Goal: Task Accomplishment & Management: Manage account settings

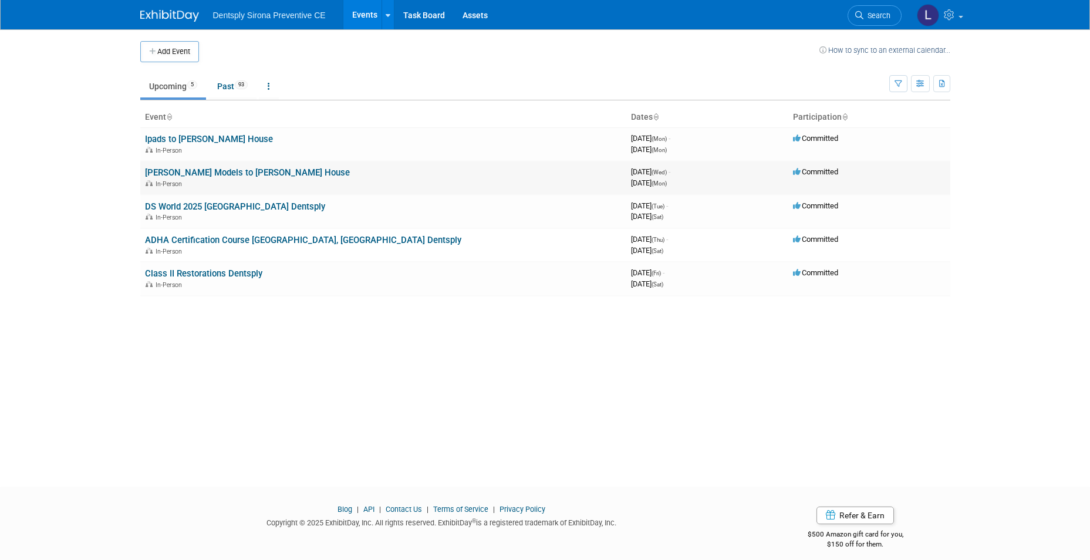
click at [184, 172] on link "[PERSON_NAME] Models to [PERSON_NAME] House" at bounding box center [247, 172] width 205 height 11
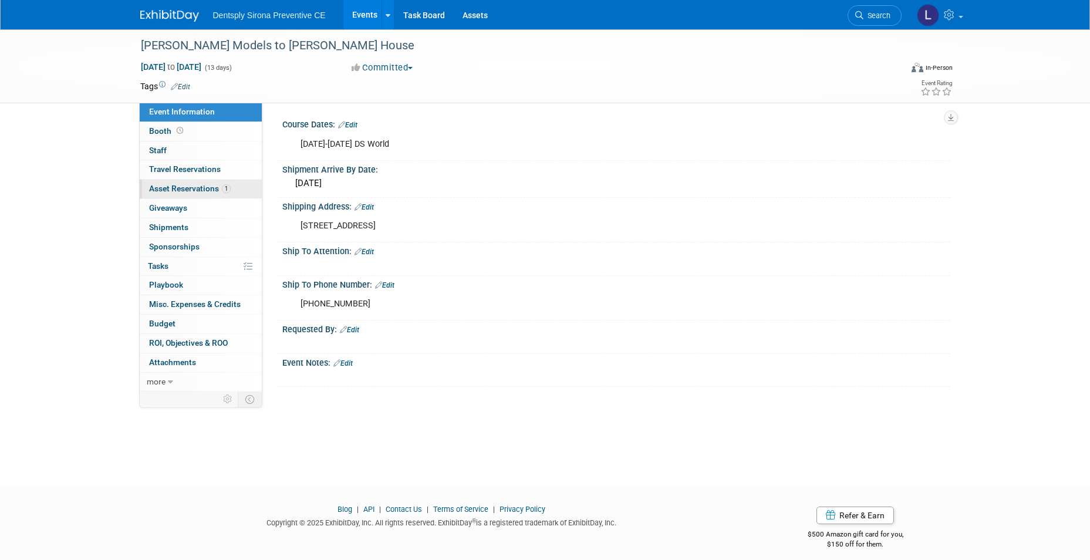
click at [190, 193] on link "1 Asset Reservations 1" at bounding box center [201, 189] width 122 height 19
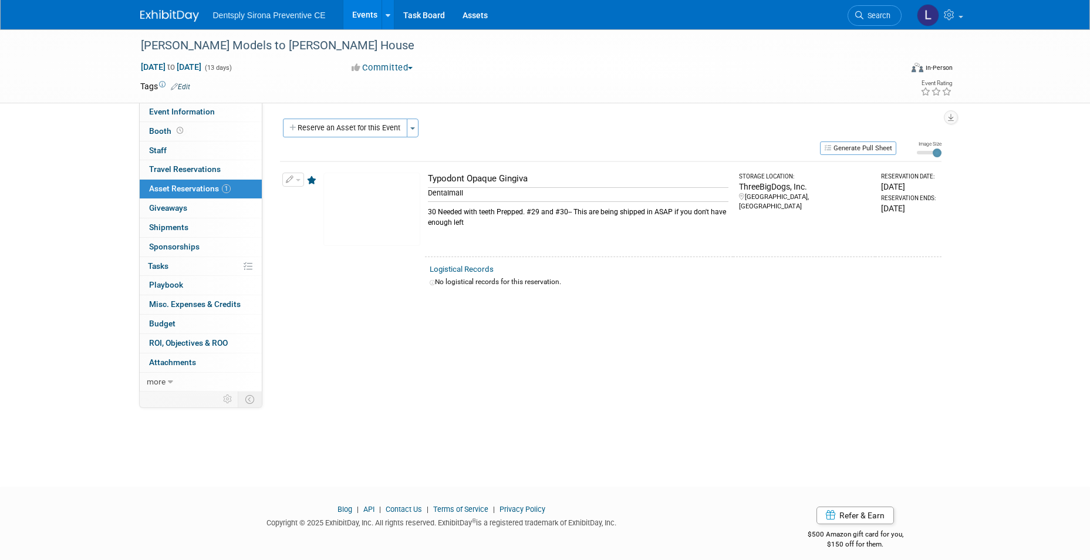
click at [365, 21] on link "Events" at bounding box center [365, 14] width 43 height 29
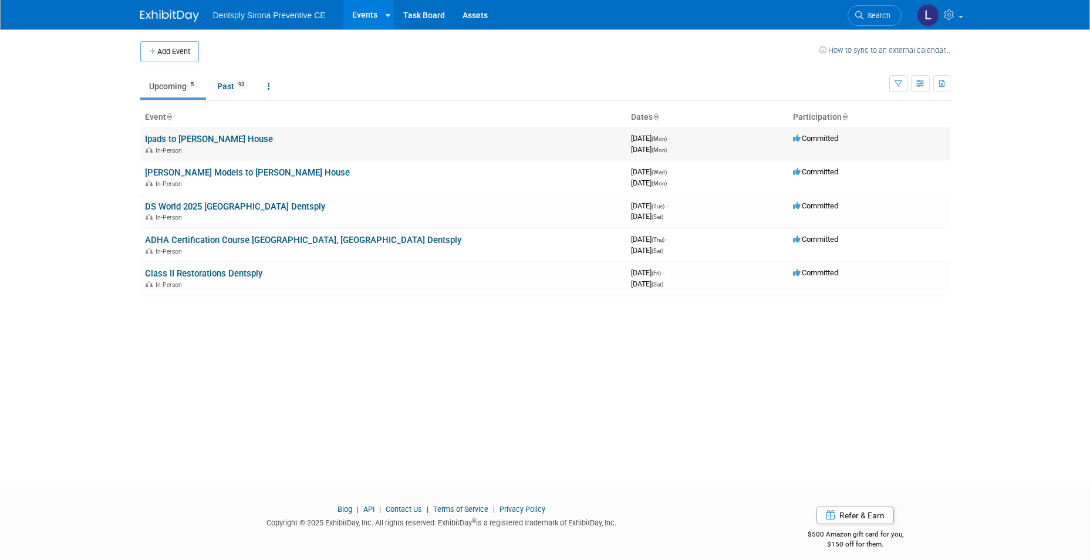
click at [215, 140] on link "Ipads to [PERSON_NAME] House" at bounding box center [209, 139] width 128 height 11
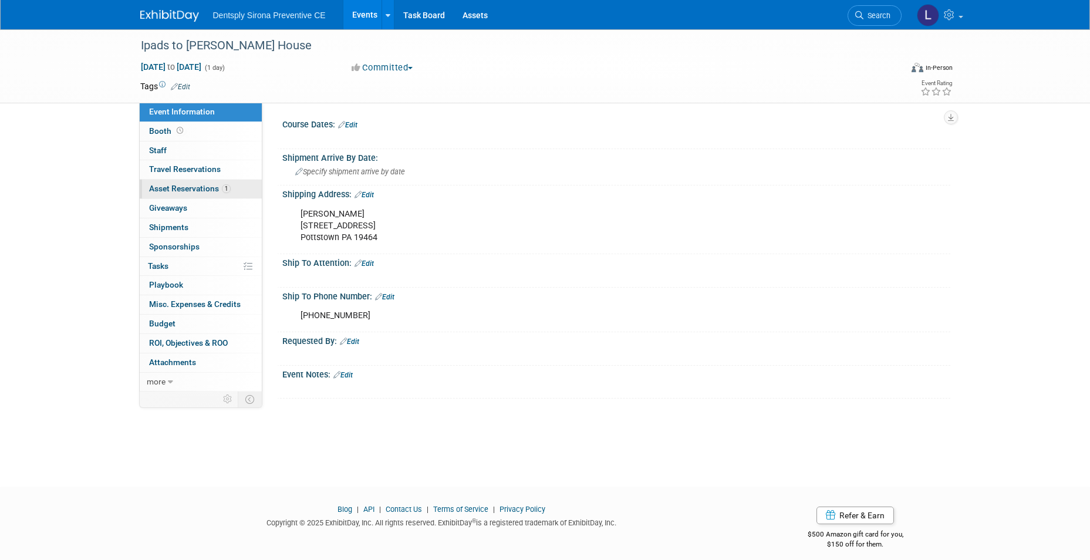
click at [198, 188] on span "Asset Reservations 1" at bounding box center [190, 188] width 82 height 9
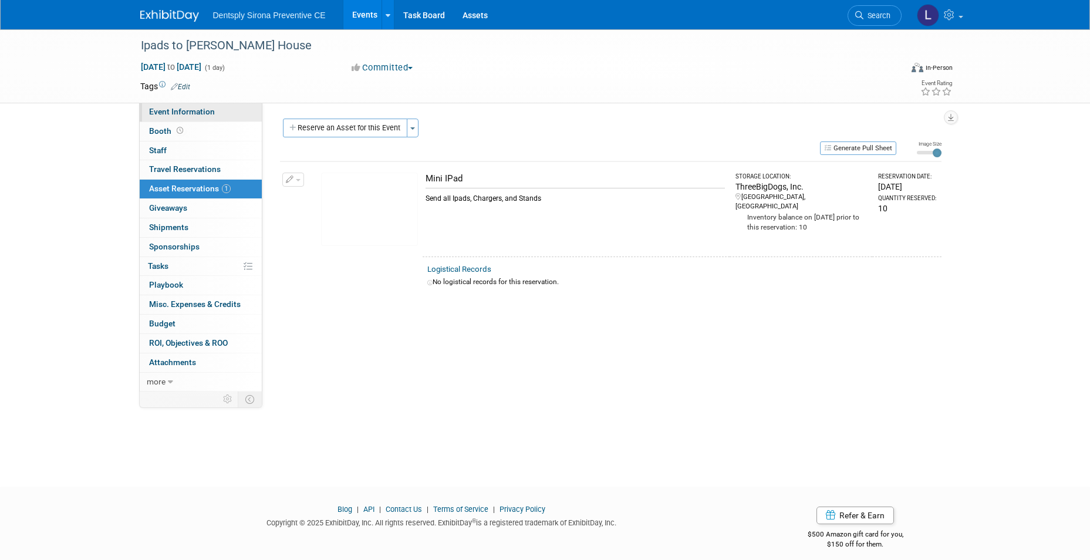
click at [184, 113] on span "Event Information" at bounding box center [182, 111] width 66 height 9
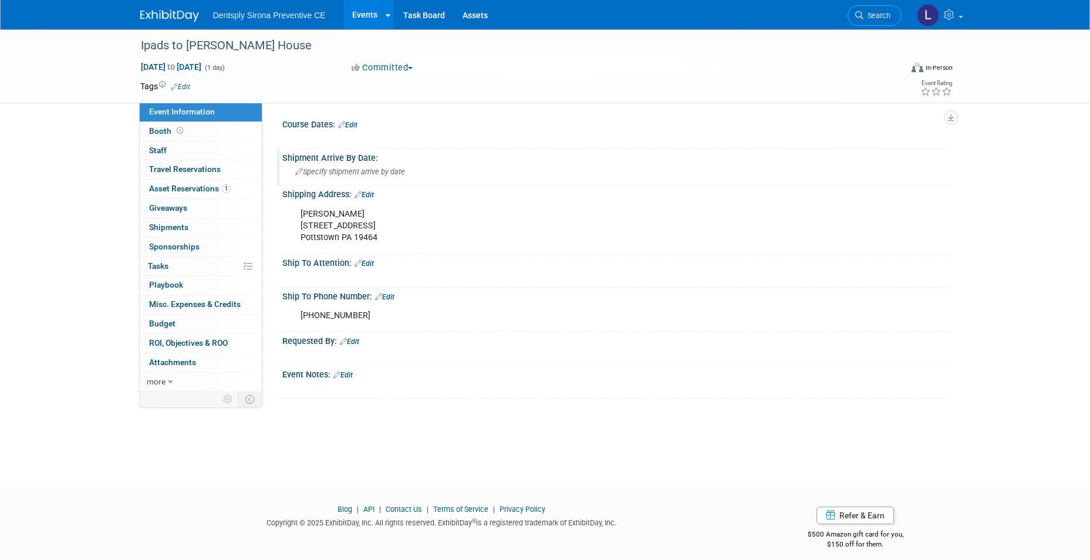
click at [398, 177] on div "Specify shipment arrive by date" at bounding box center [616, 172] width 651 height 18
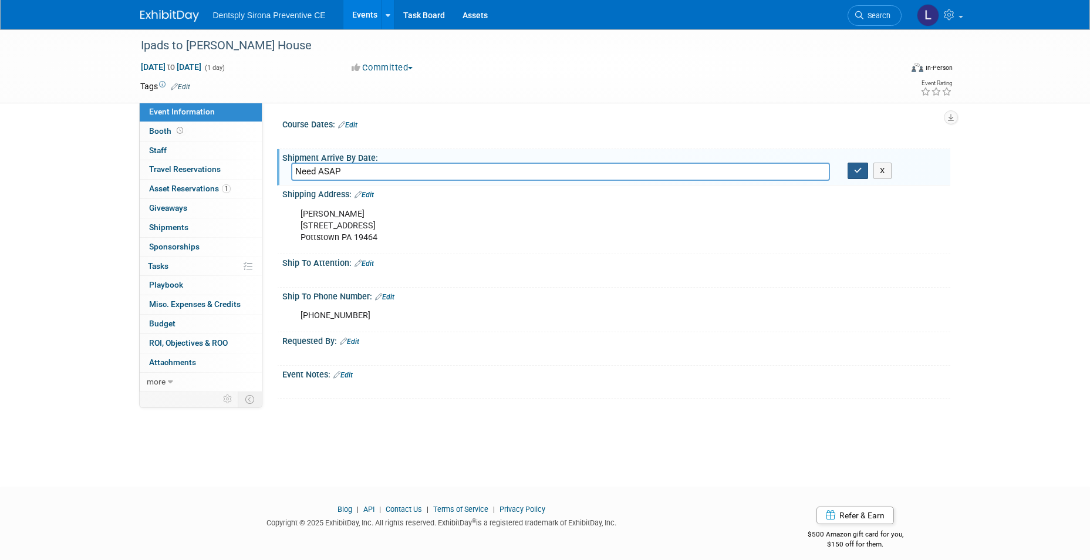
type input "Need ASAP"
click at [856, 176] on button "button" at bounding box center [858, 171] width 21 height 16
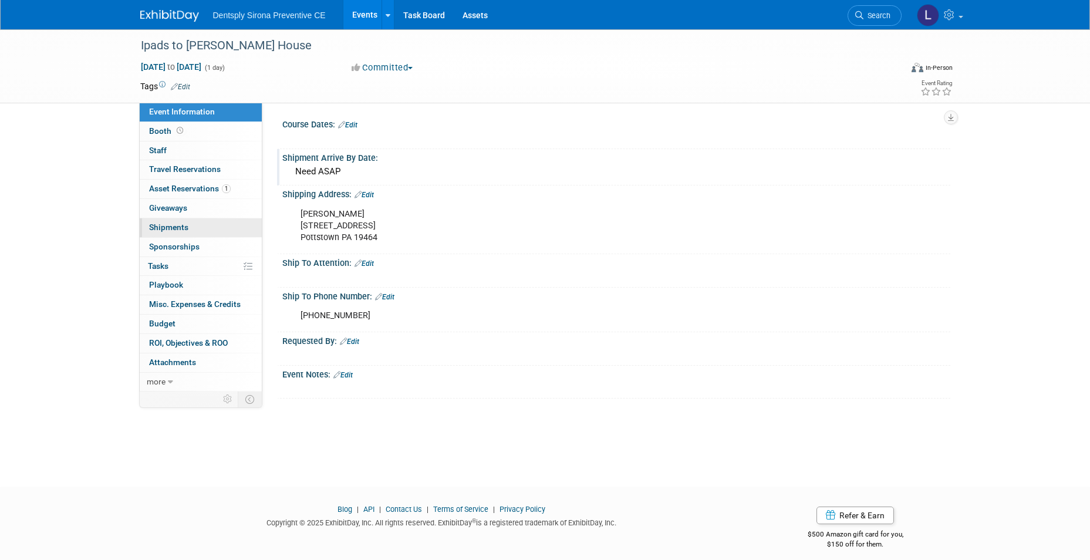
click at [178, 229] on span "Shipments 0" at bounding box center [168, 227] width 39 height 9
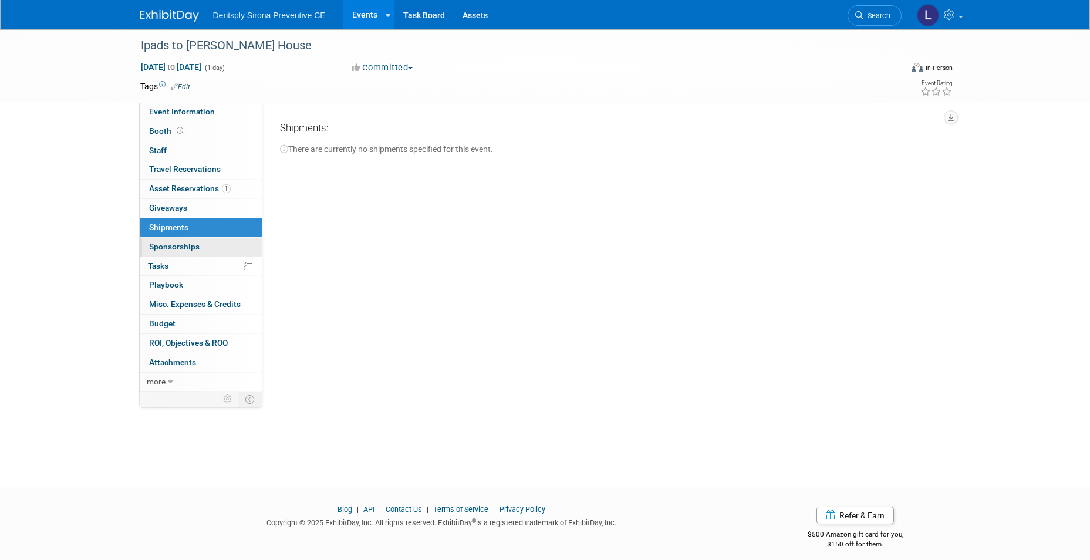
click at [182, 245] on span "Sponsorships 0" at bounding box center [174, 246] width 51 height 9
